Goal: Transaction & Acquisition: Purchase product/service

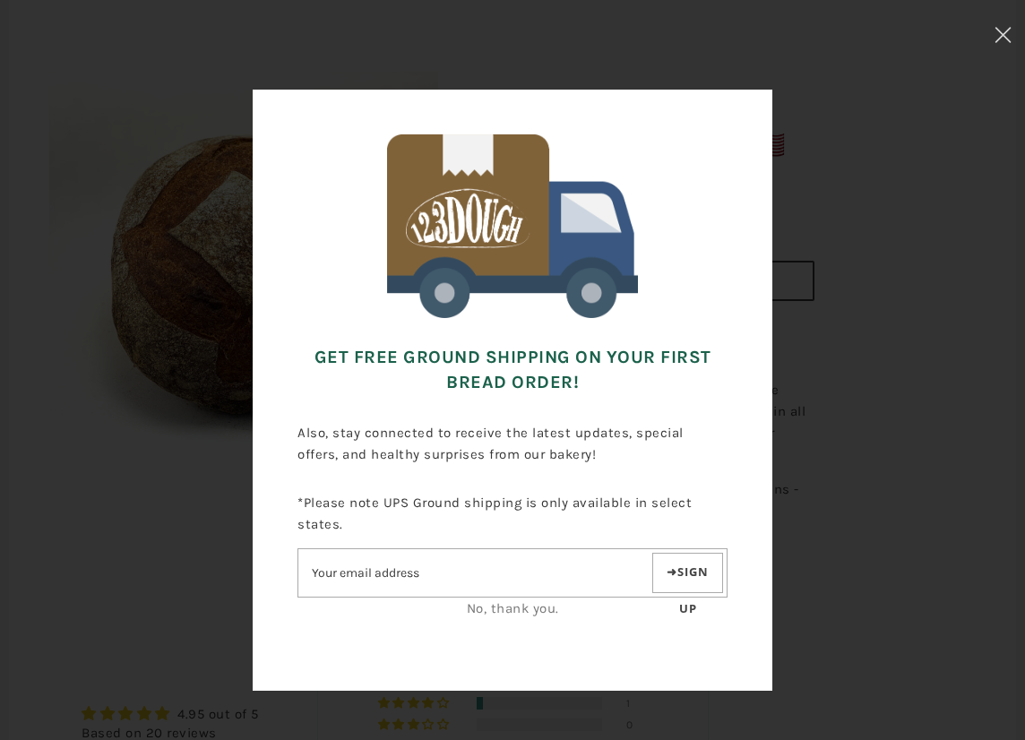
drag, startPoint x: 753, startPoint y: 572, endPoint x: 856, endPoint y: 512, distance: 118.9
click at [847, 508] on div "Get FREE Ground Shipping on Your First Bread Order! Also, stay connected to rec…" at bounding box center [513, 393] width 846 height 607
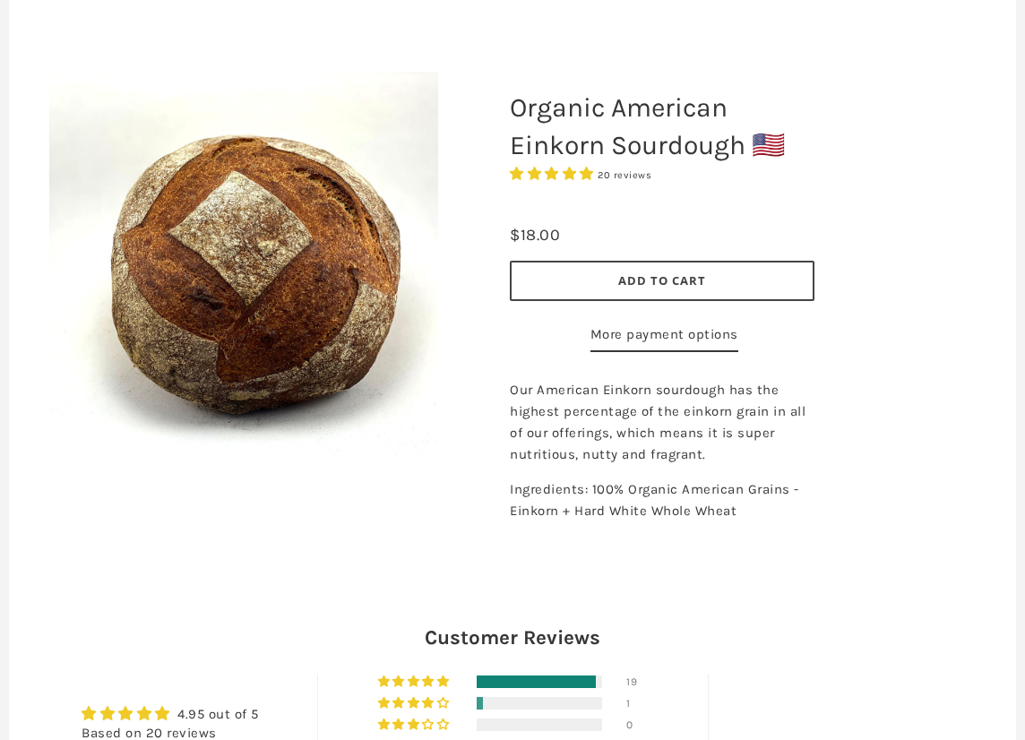
click at [451, 488] on div at bounding box center [243, 266] width 478 height 478
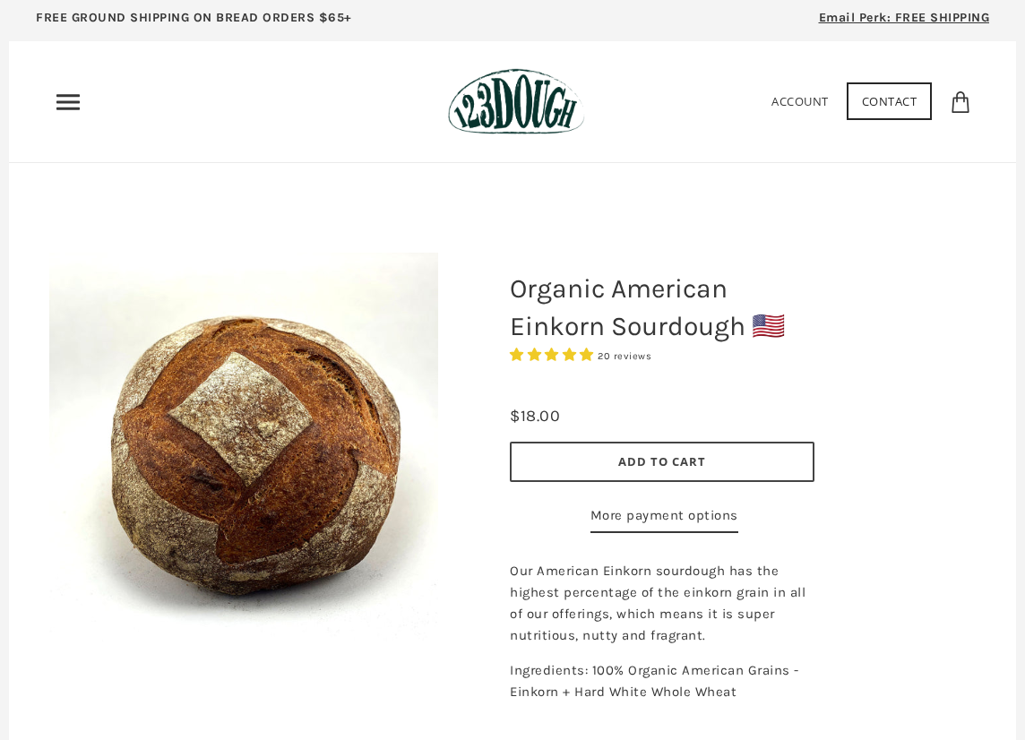
scroll to position [0, 0]
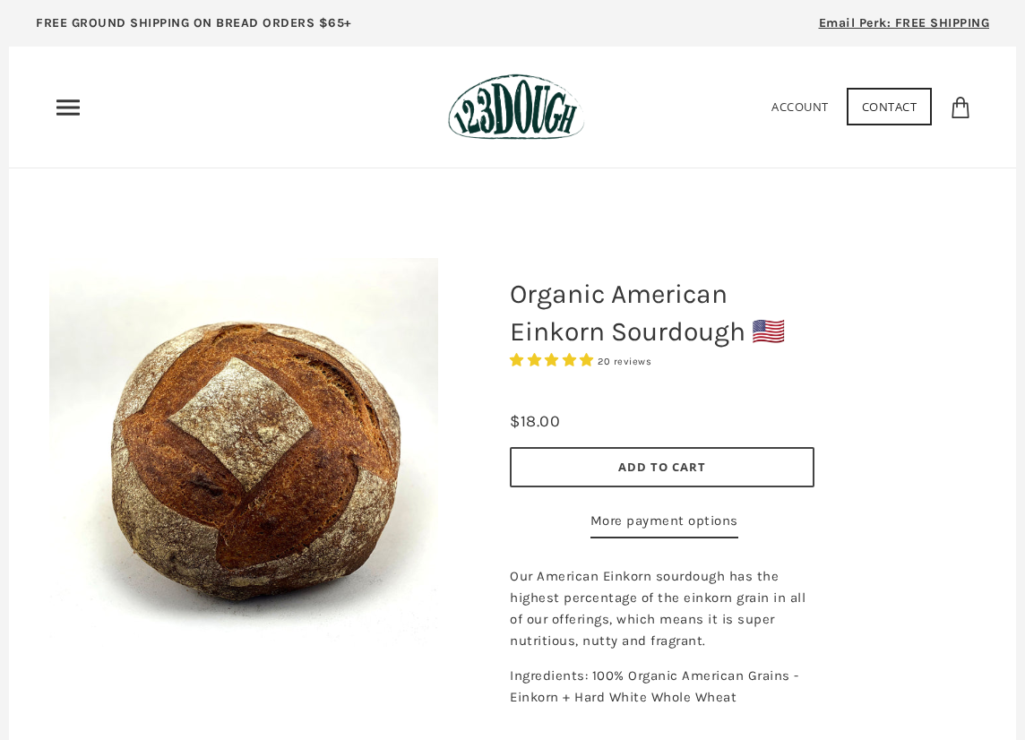
click at [67, 105] on icon "Primary" at bounding box center [68, 107] width 29 height 29
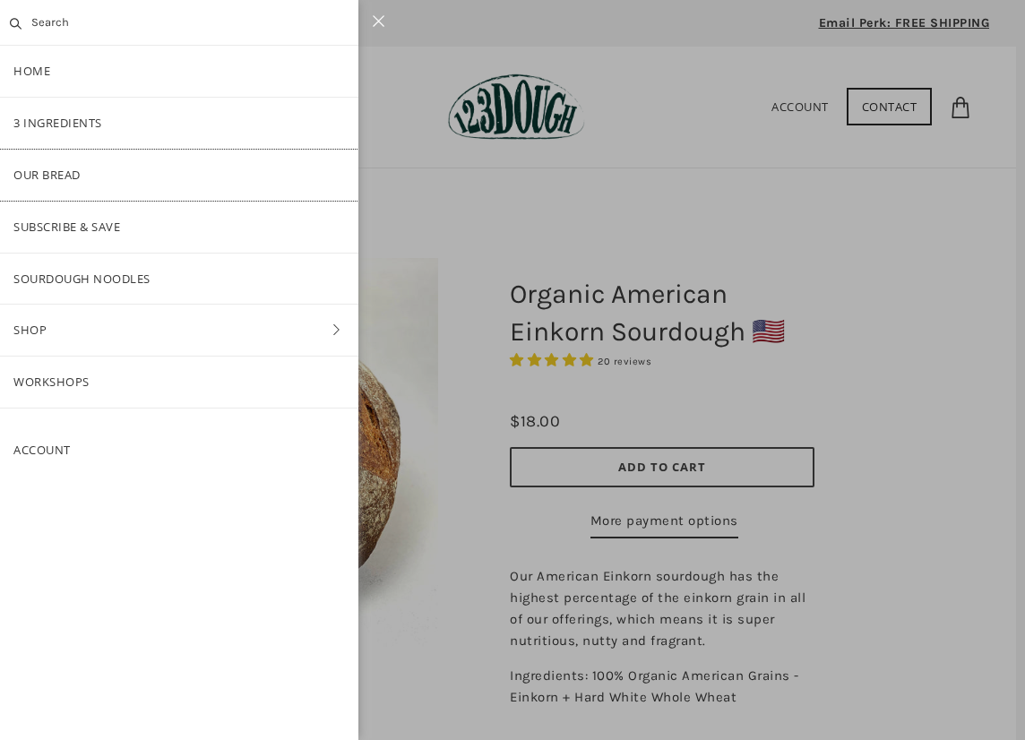
click at [33, 176] on link "Our Bread" at bounding box center [179, 175] width 358 height 51
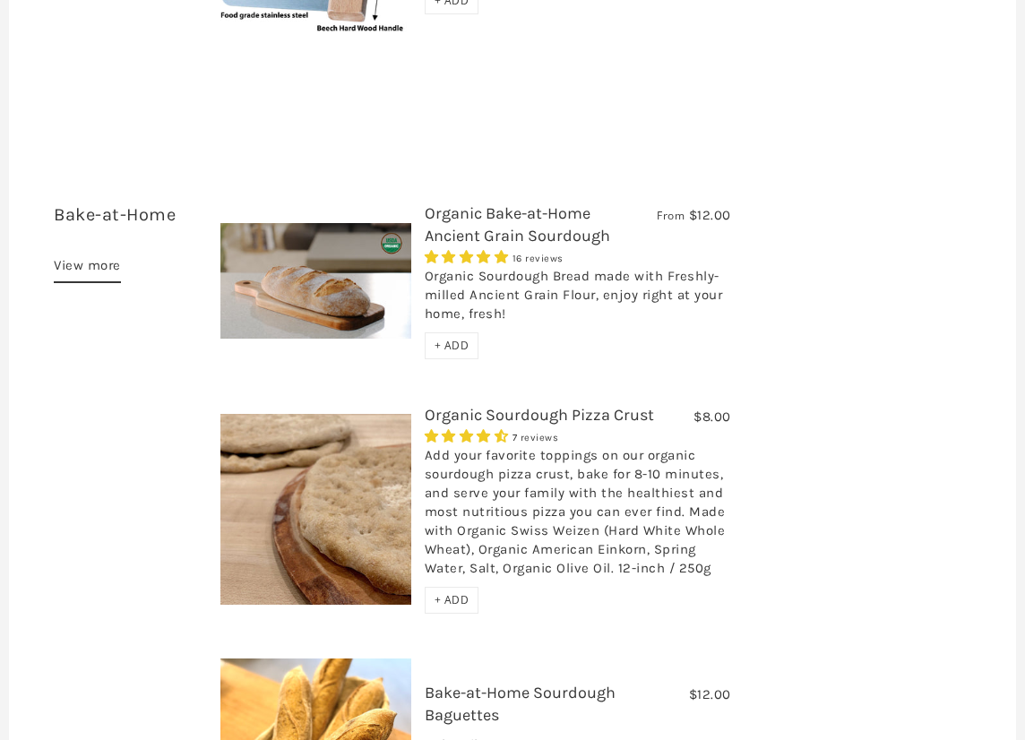
scroll to position [5310, 0]
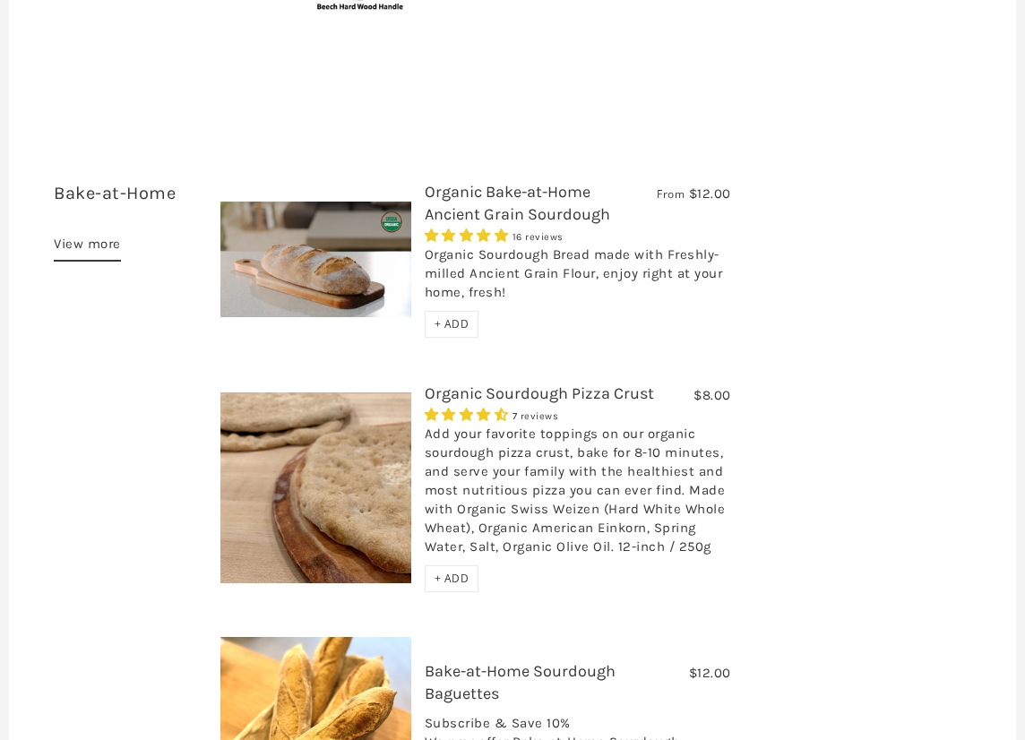
click at [379, 205] on img at bounding box center [315, 260] width 191 height 116
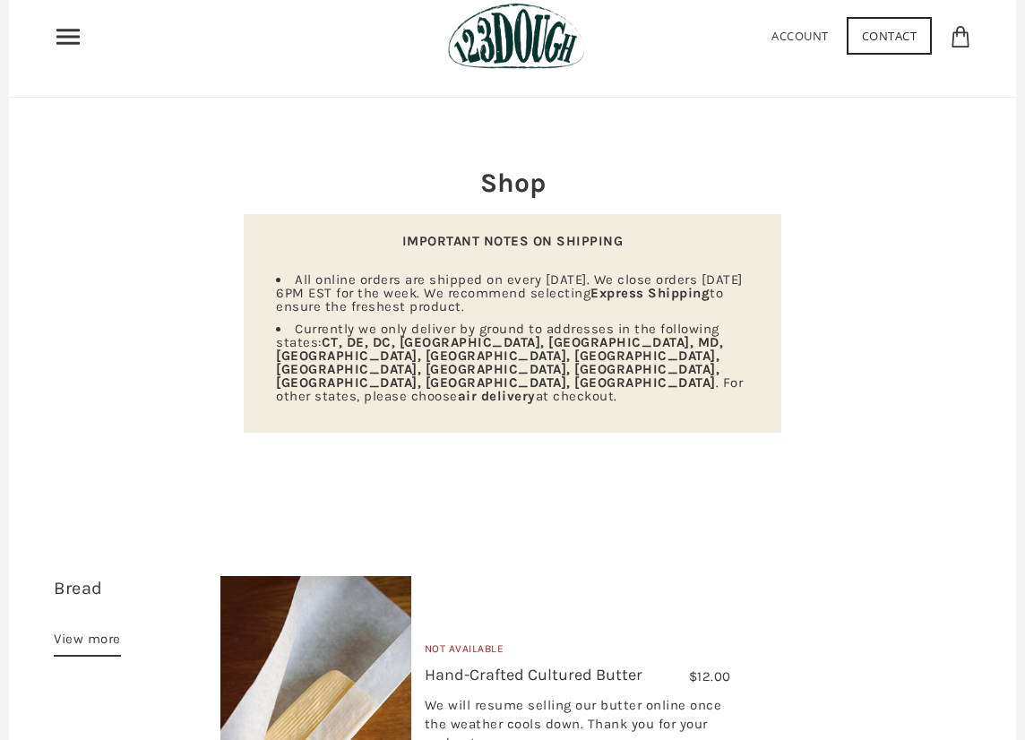
scroll to position [0, 0]
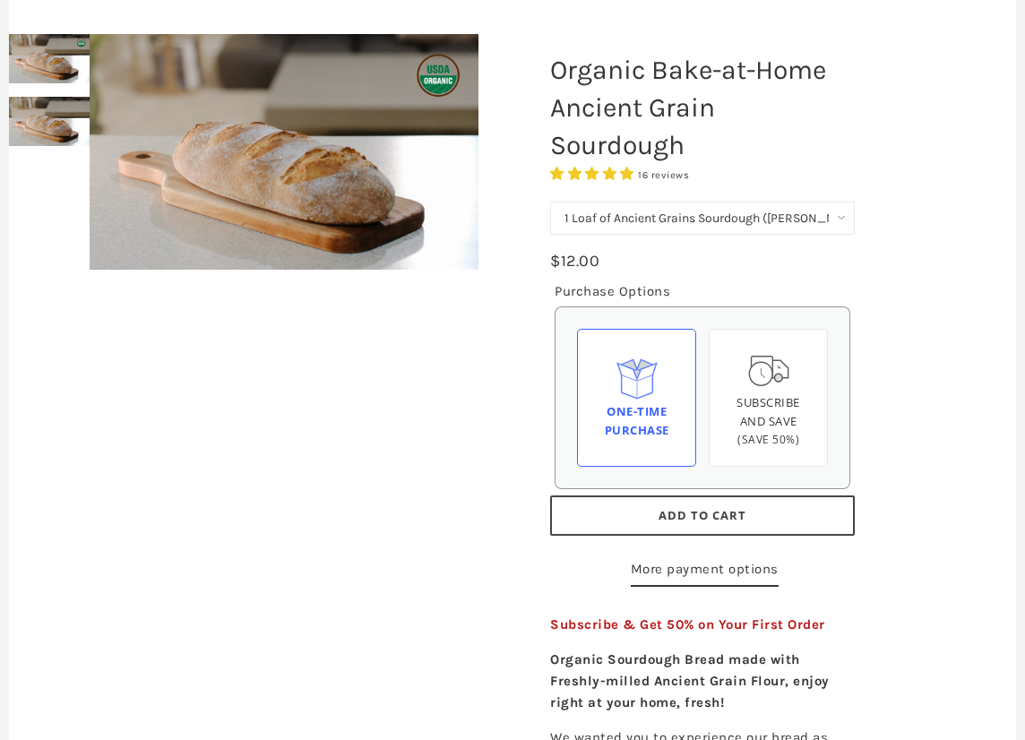
scroll to position [186, 0]
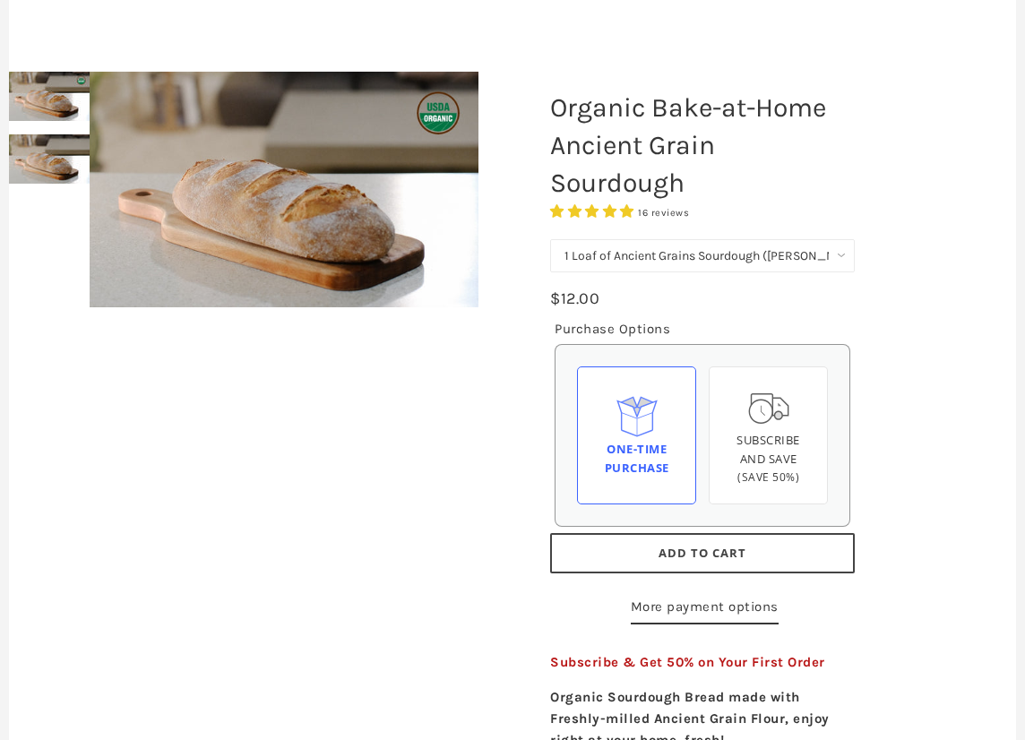
click at [550, 239] on select "1 Loaf of Ancient Grains Sourdough (Baker's Choice) Get 6 Loaves Every Month (F…" at bounding box center [702, 255] width 305 height 33
click at [589, 251] on select "1 Loaf of Ancient Grains Sourdough (Baker's Choice) Get 6 Loaves Every Month (F…" at bounding box center [702, 255] width 305 height 33
click at [680, 540] on button "Add to Cart" at bounding box center [702, 553] width 305 height 40
